Goal: Check status: Check status

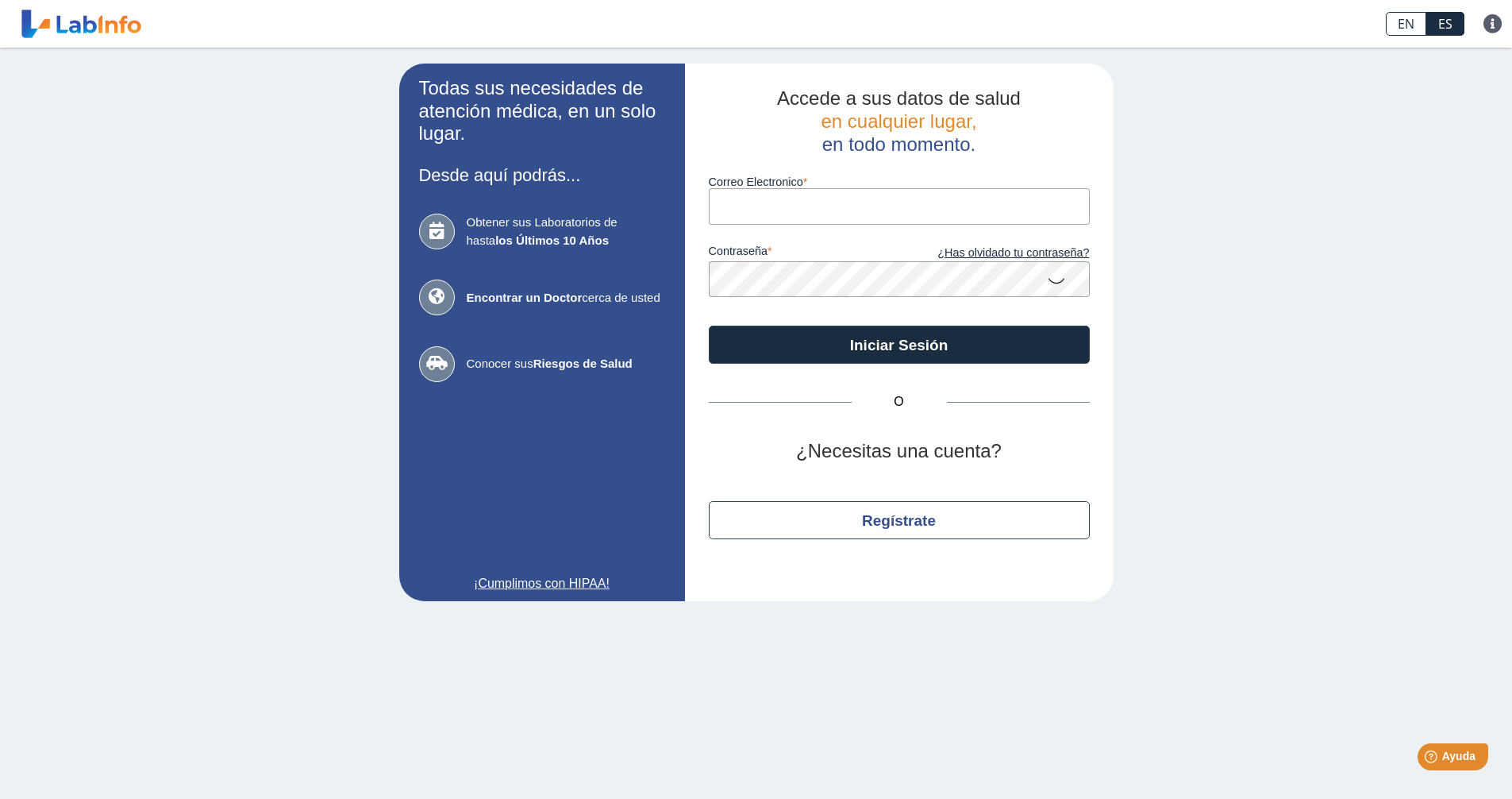
click at [791, 223] on input "Correo Electronico" at bounding box center [899, 206] width 381 height 36
type input "[EMAIL_ADDRESS][DOMAIN_NAME]"
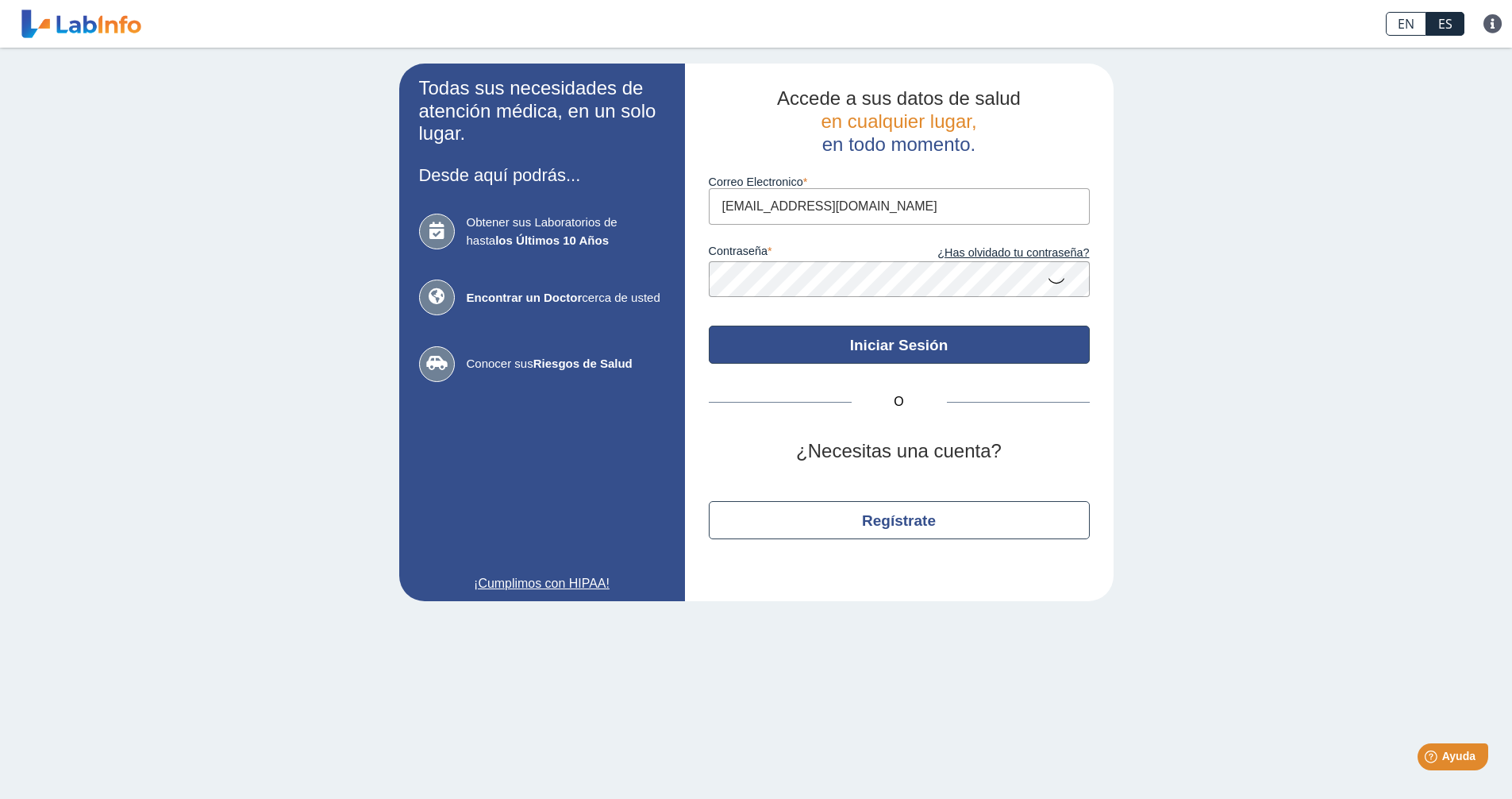
click at [923, 350] on button "Iniciar Sesión" at bounding box center [899, 344] width 381 height 38
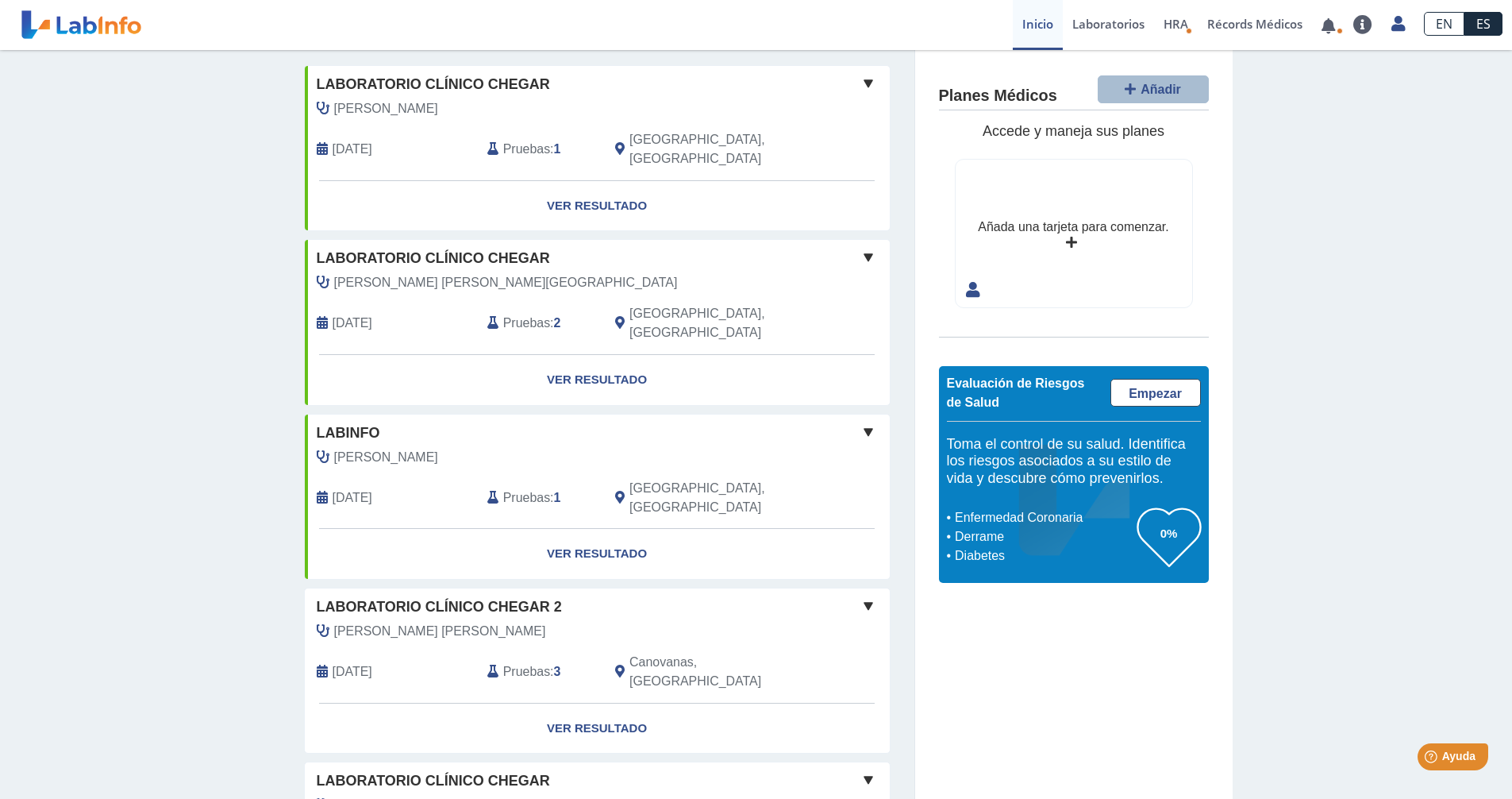
scroll to position [198, 0]
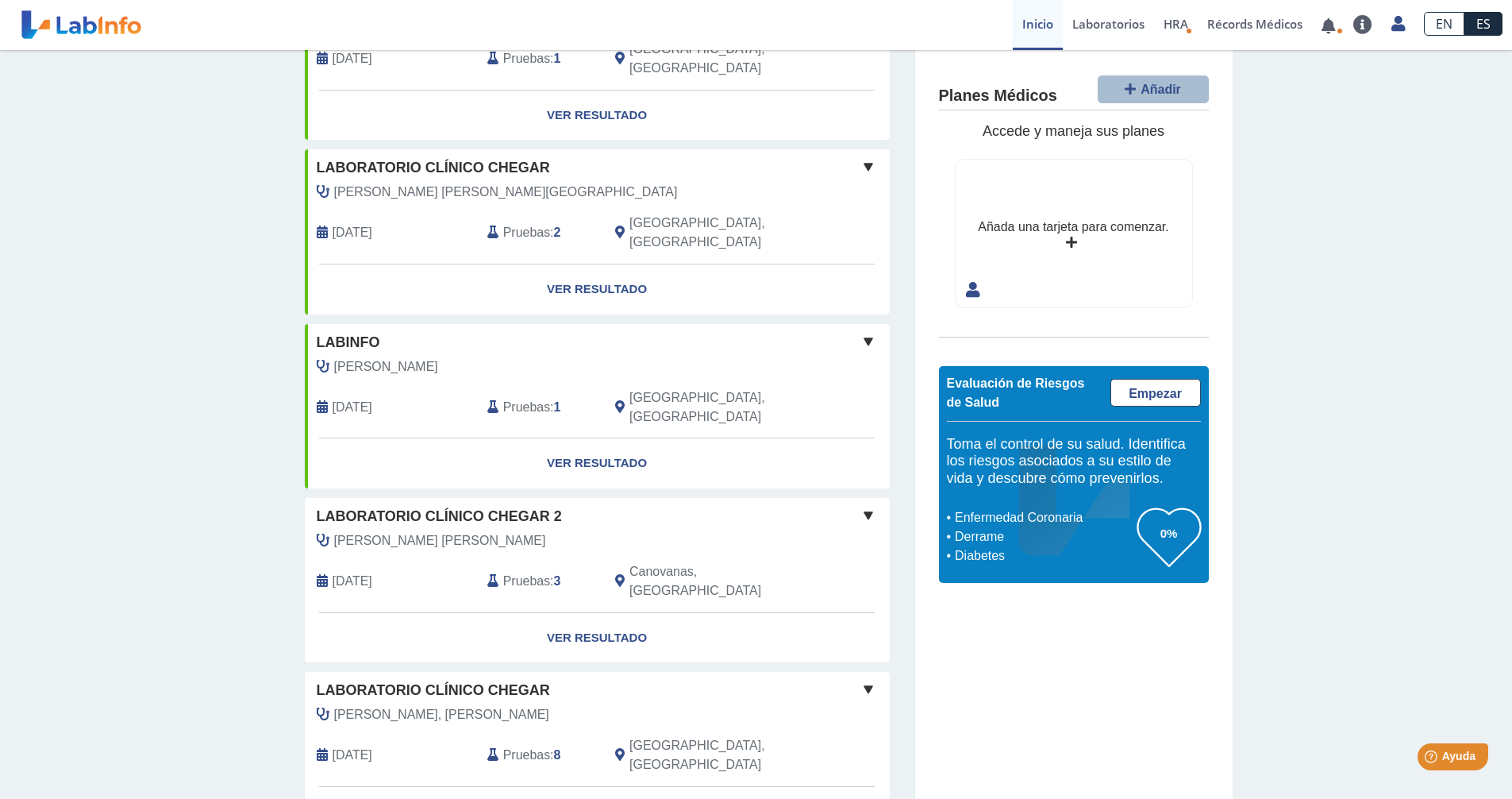
click at [587, 787] on link "Ver Resultado" at bounding box center [598, 813] width 585 height 50
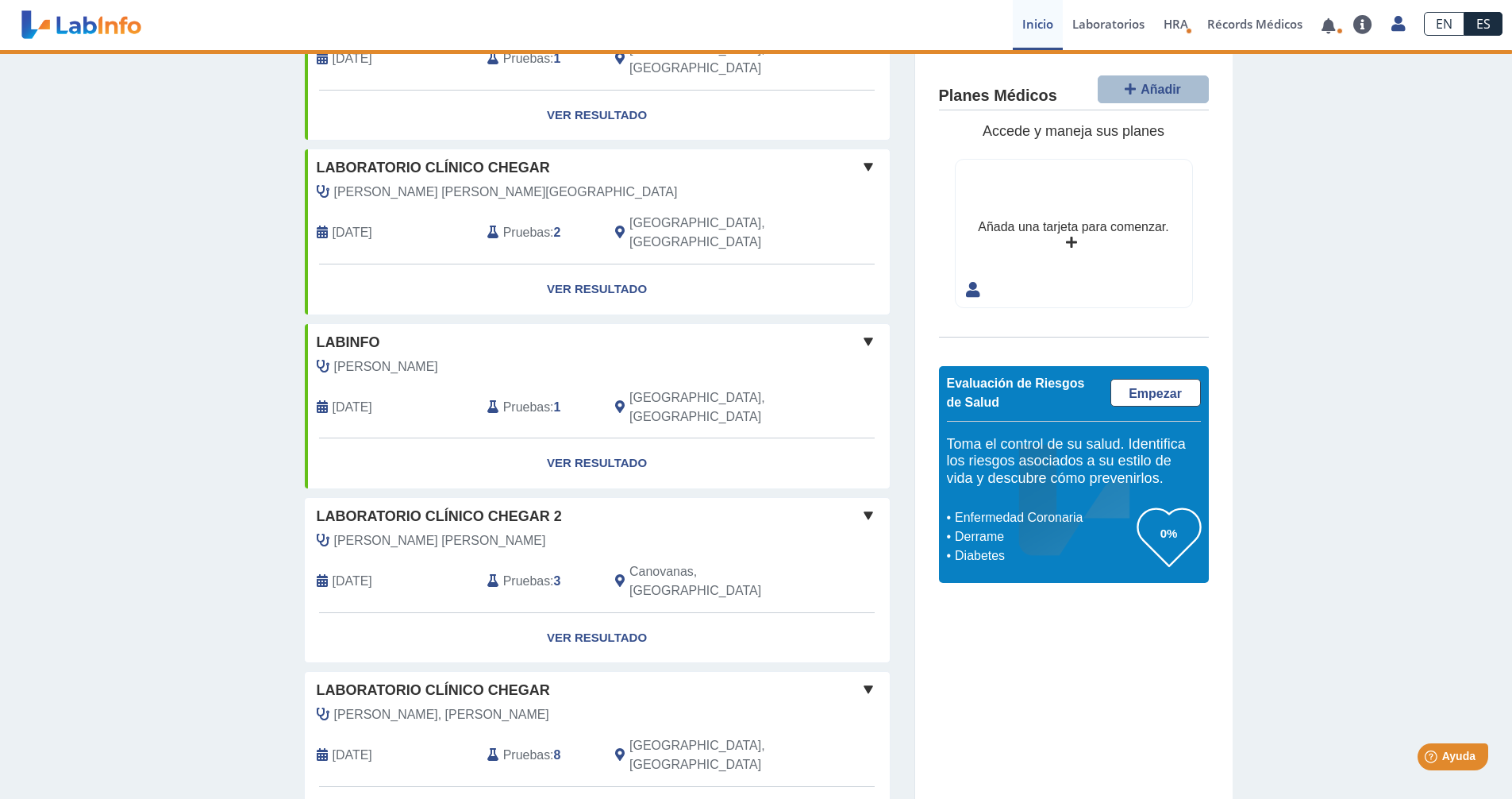
click at [608, 787] on link "Ver Resultado" at bounding box center [598, 813] width 585 height 50
click at [651, 680] on div "Laboratorio Clínico Chegar" at bounding box center [598, 691] width 585 height 22
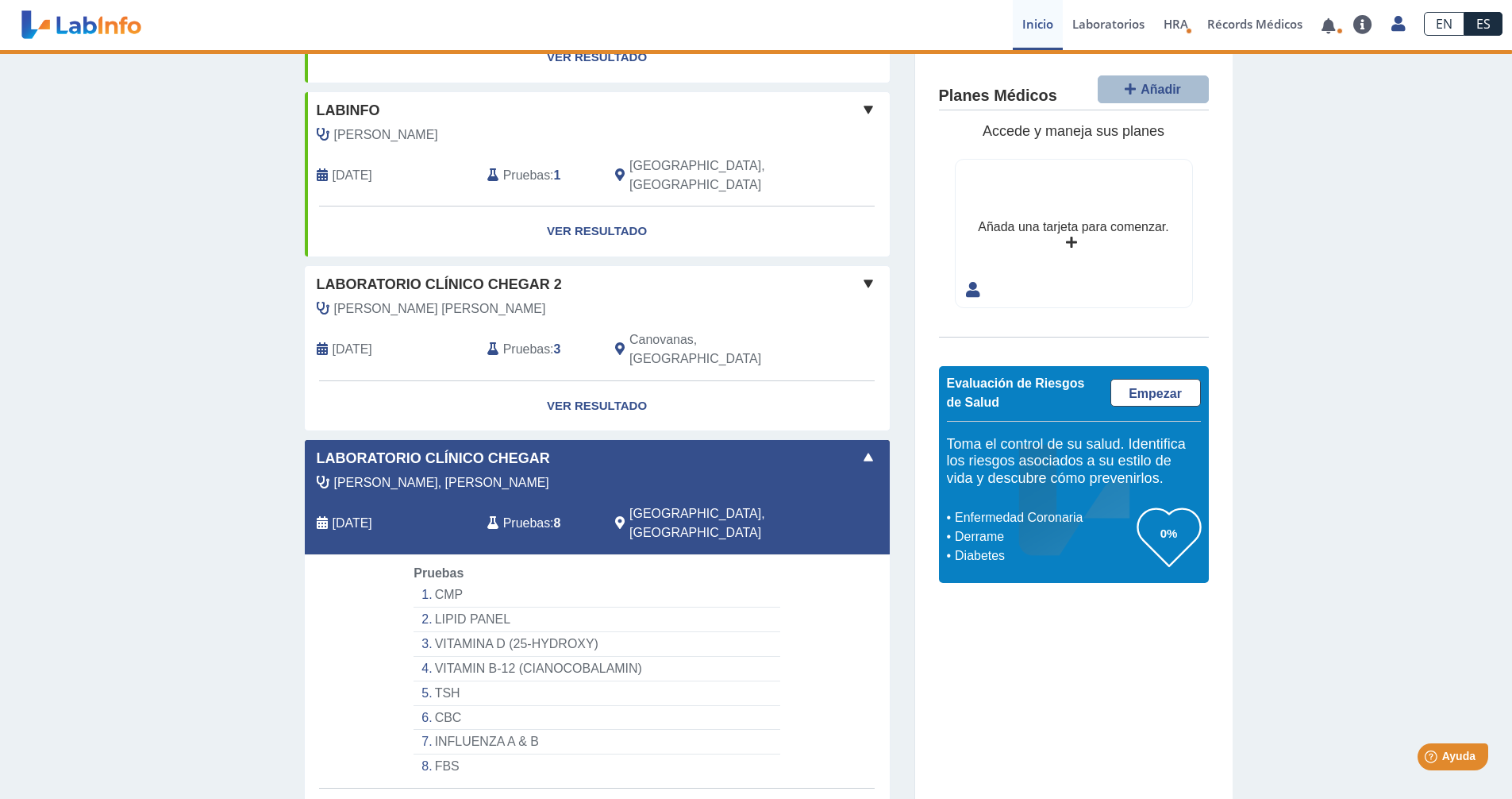
scroll to position [431, 0]
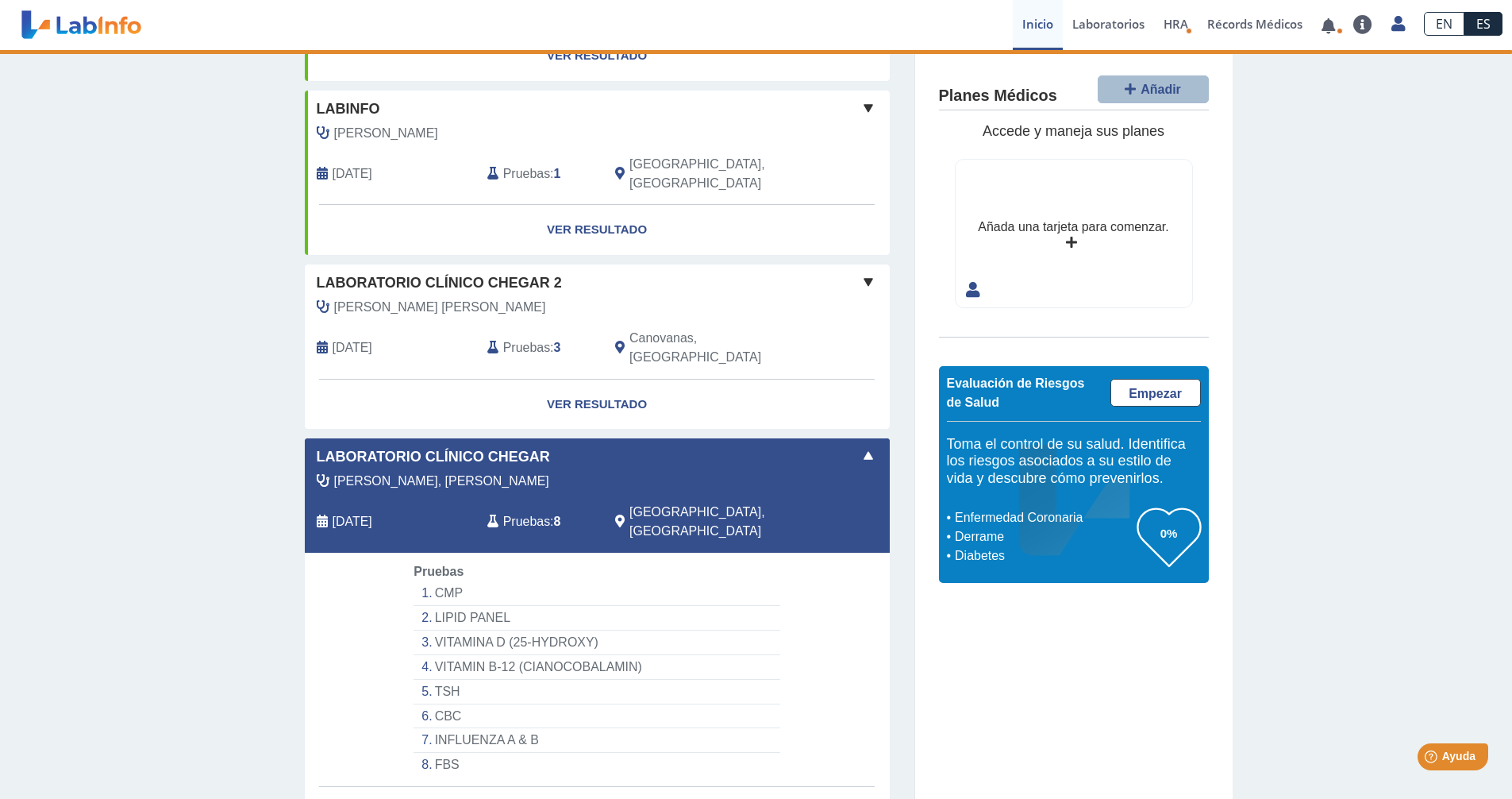
click at [561, 787] on link "Ver Resultado" at bounding box center [598, 813] width 585 height 50
click at [586, 787] on link "Ver Resultado" at bounding box center [598, 813] width 585 height 50
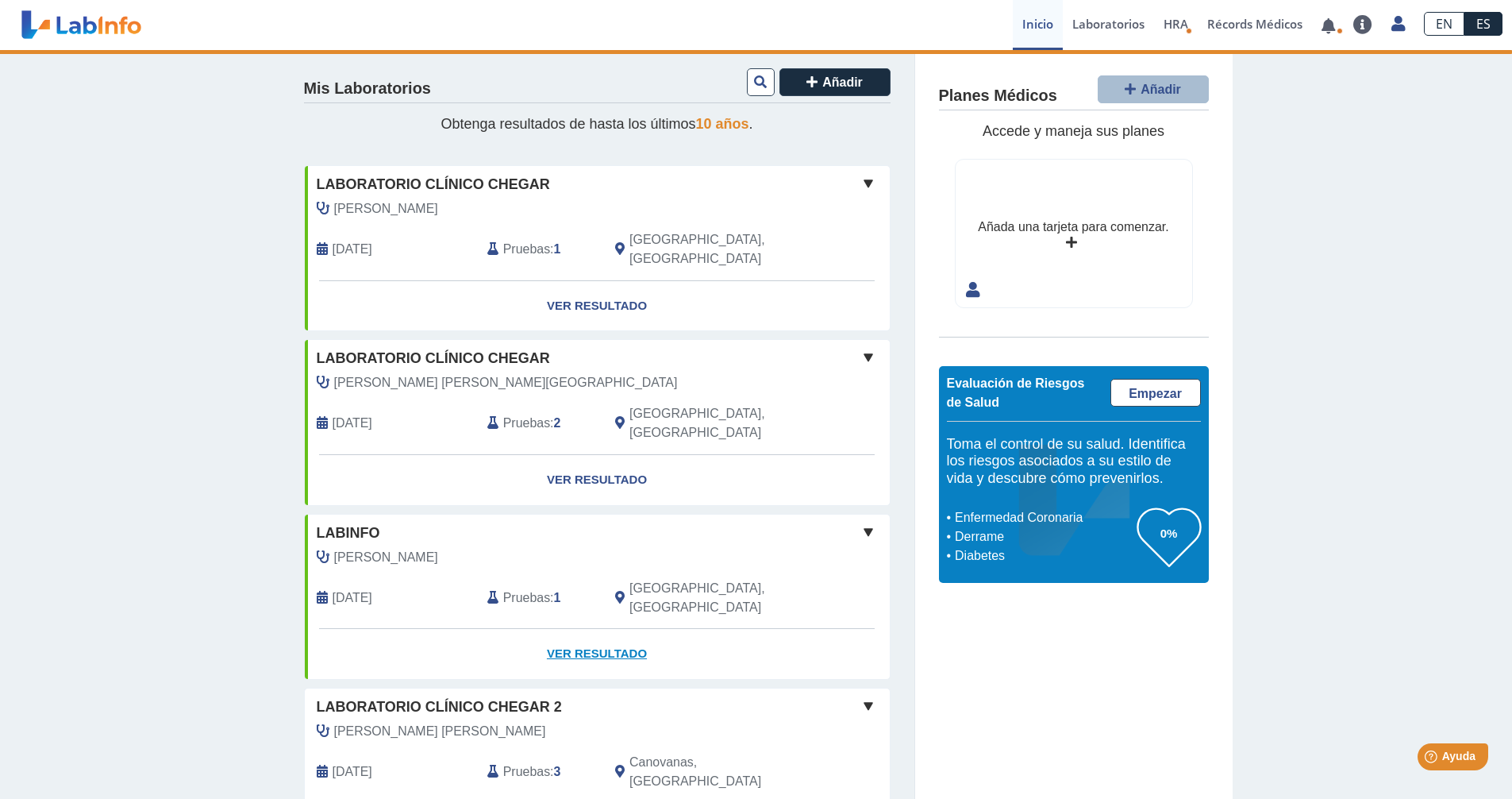
scroll to position [0, 0]
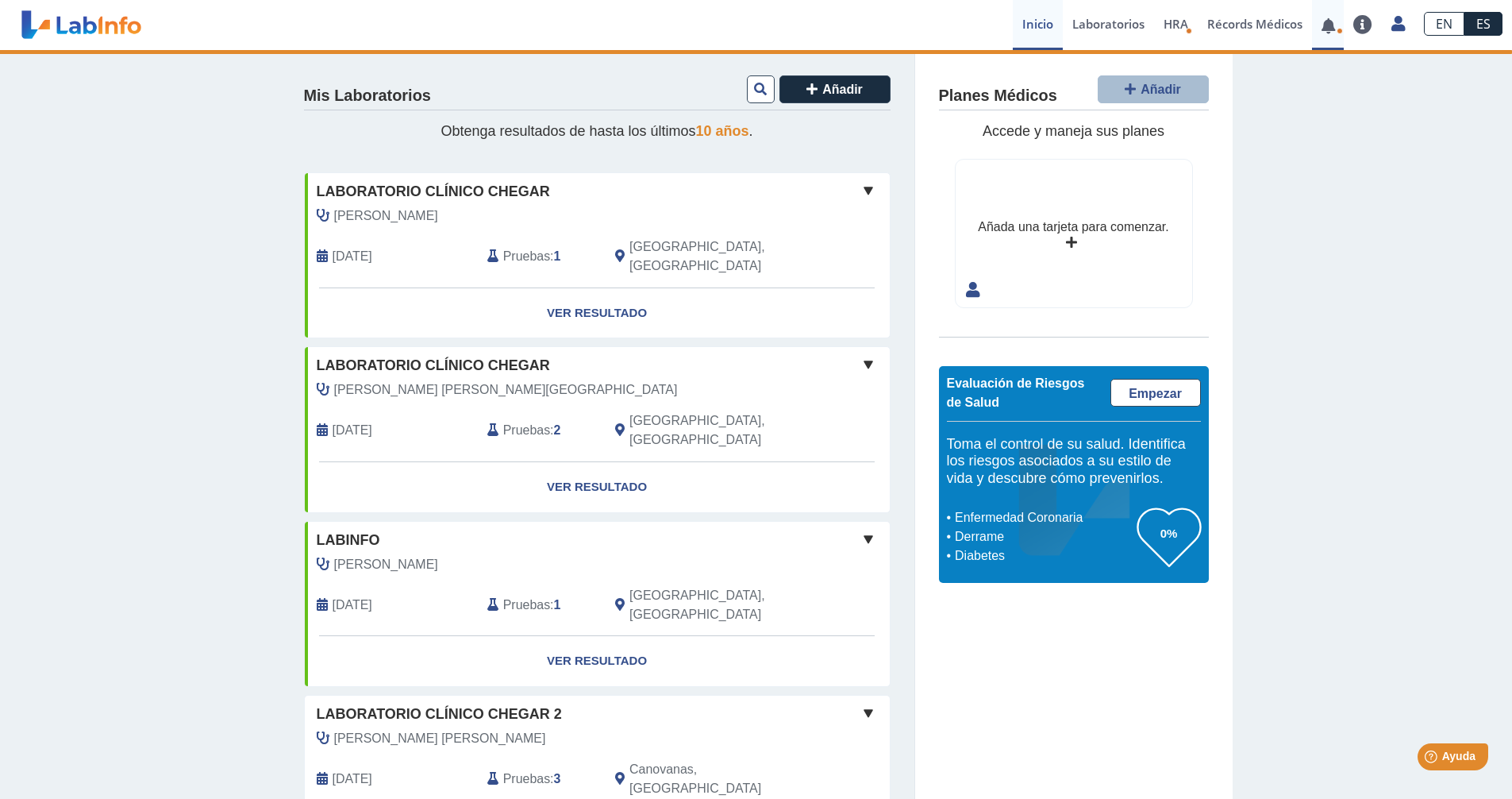
click at [1330, 27] on link at bounding box center [1328, 25] width 32 height 12
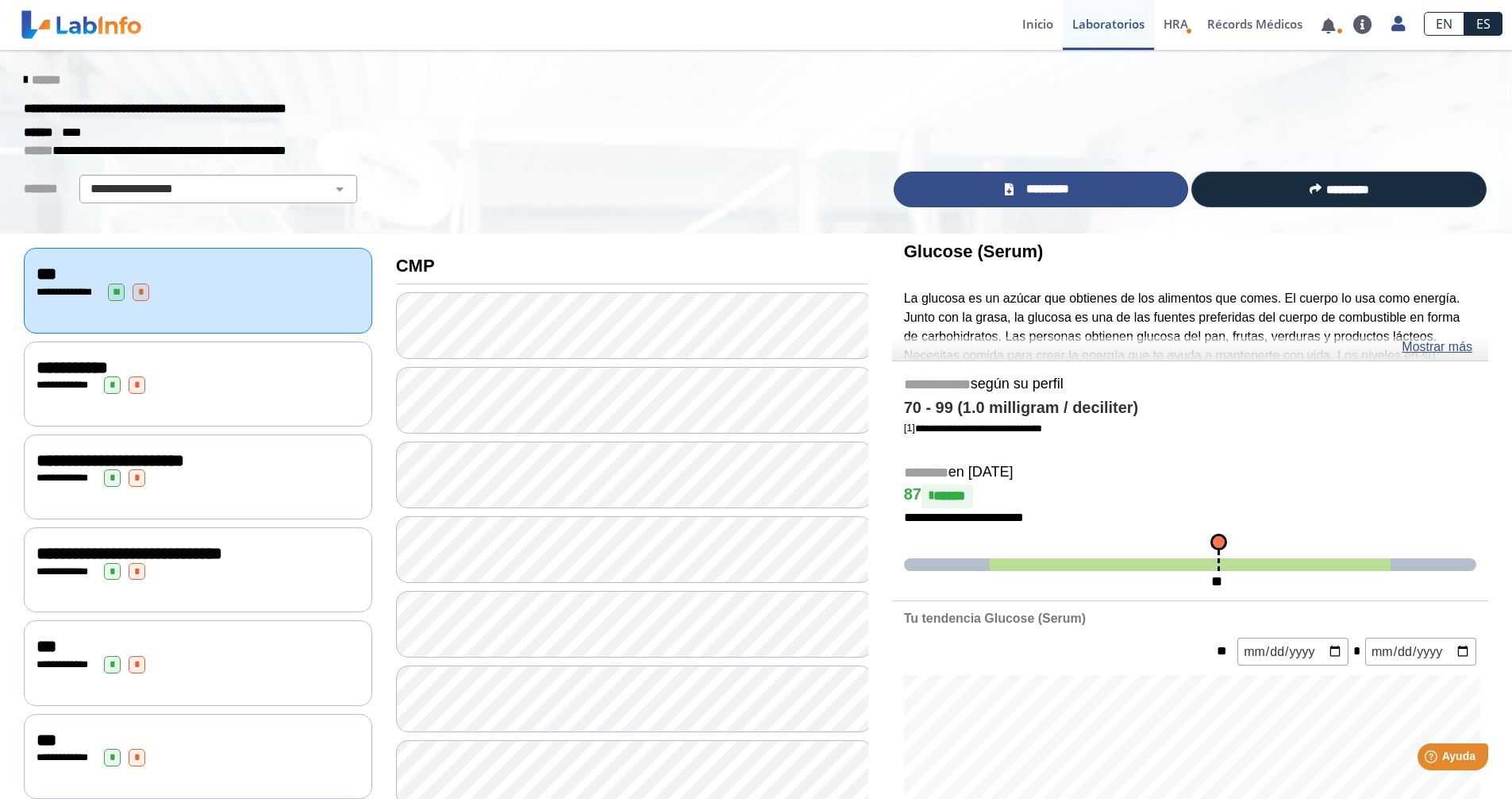
click at [1043, 185] on span "*********" at bounding box center [1047, 189] width 58 height 18
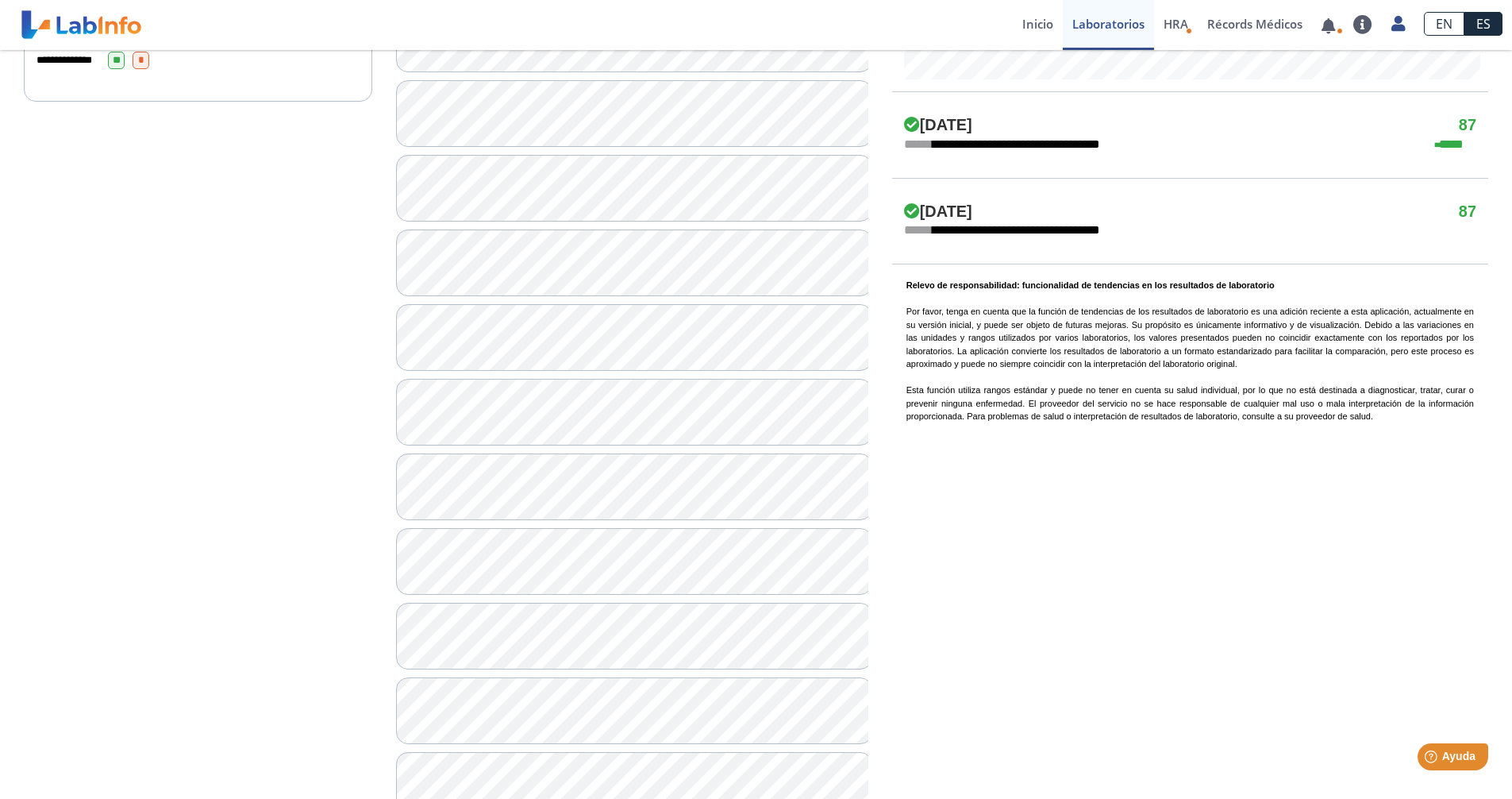
scroll to position [943, 0]
